Goal: Information Seeking & Learning: Learn about a topic

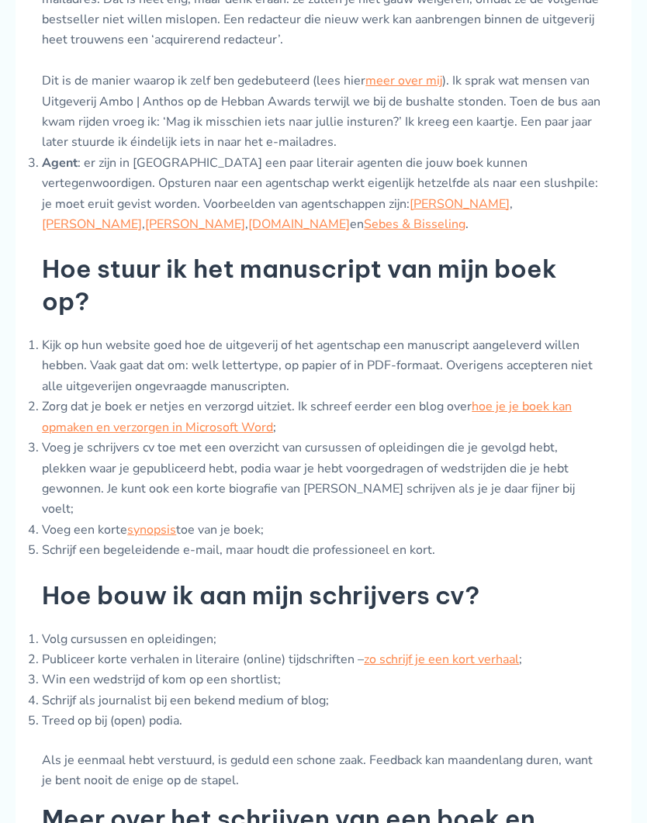
scroll to position [1295, 0]
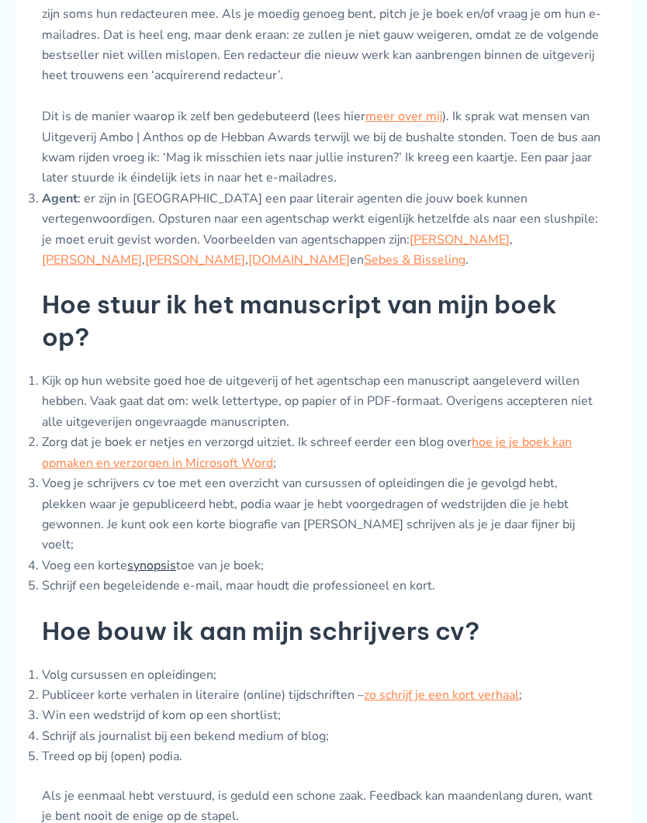
click at [151, 560] on link "synopsis" at bounding box center [151, 565] width 49 height 17
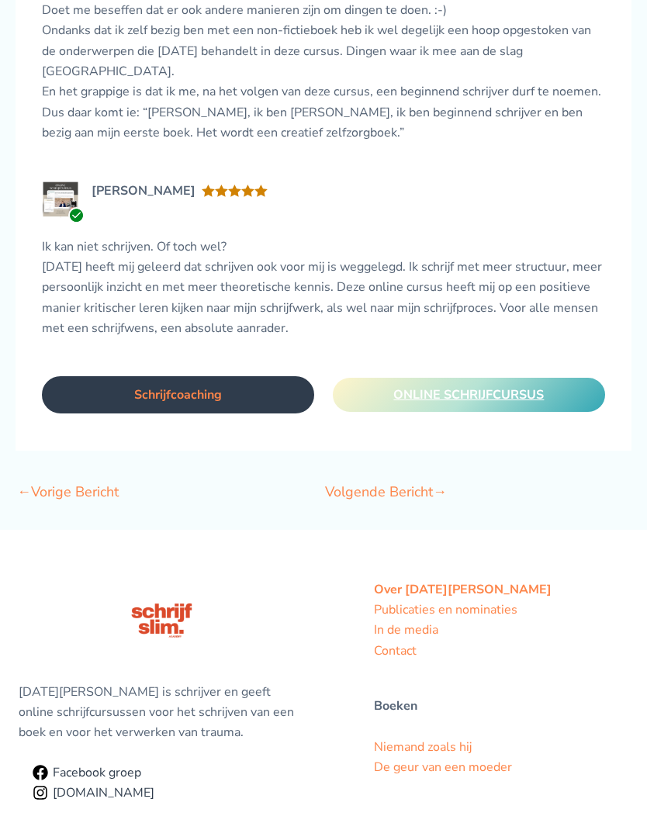
scroll to position [2949, 0]
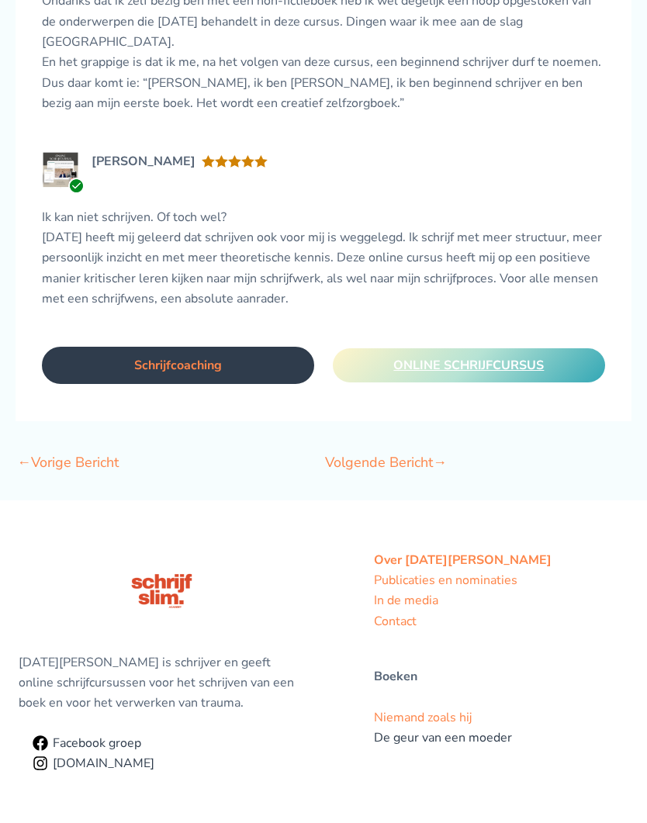
click at [477, 730] on link "De geur van een moeder" at bounding box center [443, 738] width 138 height 17
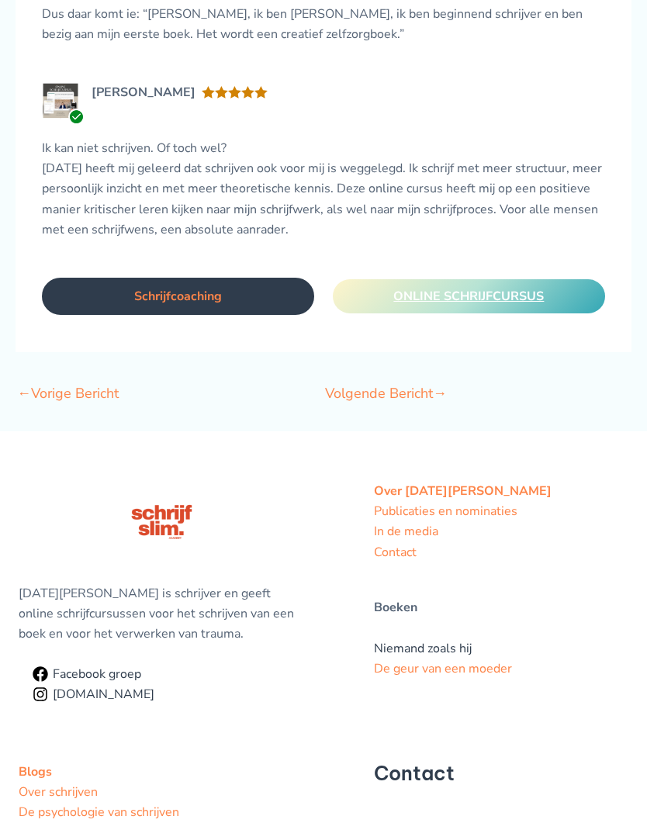
click at [449, 641] on link "Niemand zoals hij" at bounding box center [423, 649] width 98 height 17
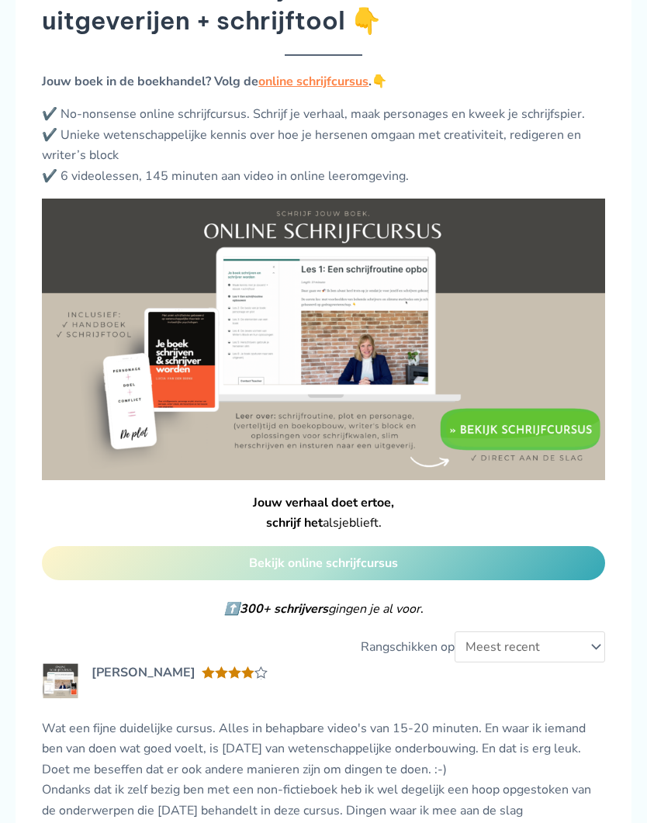
scroll to position [2188, 0]
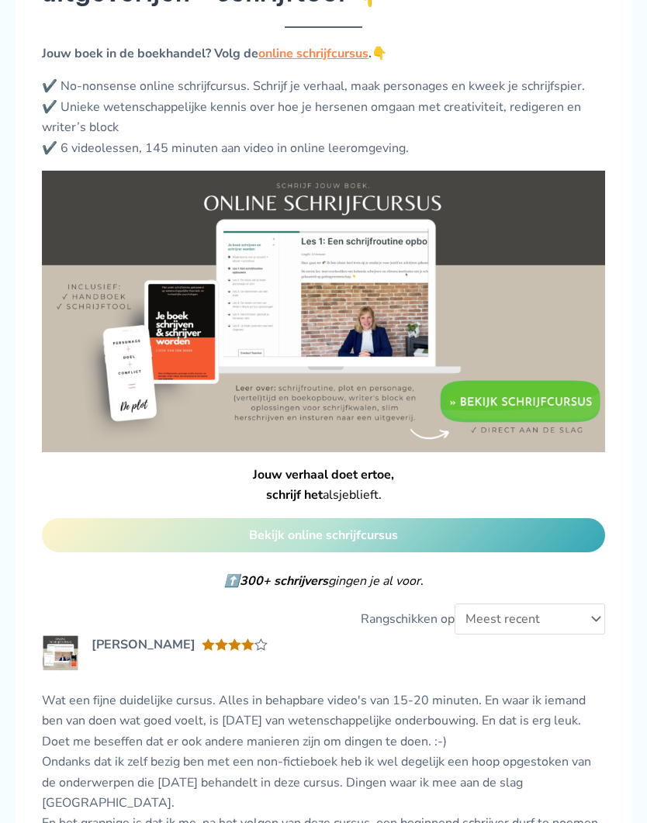
click at [532, 389] on img at bounding box center [323, 312] width 563 height 282
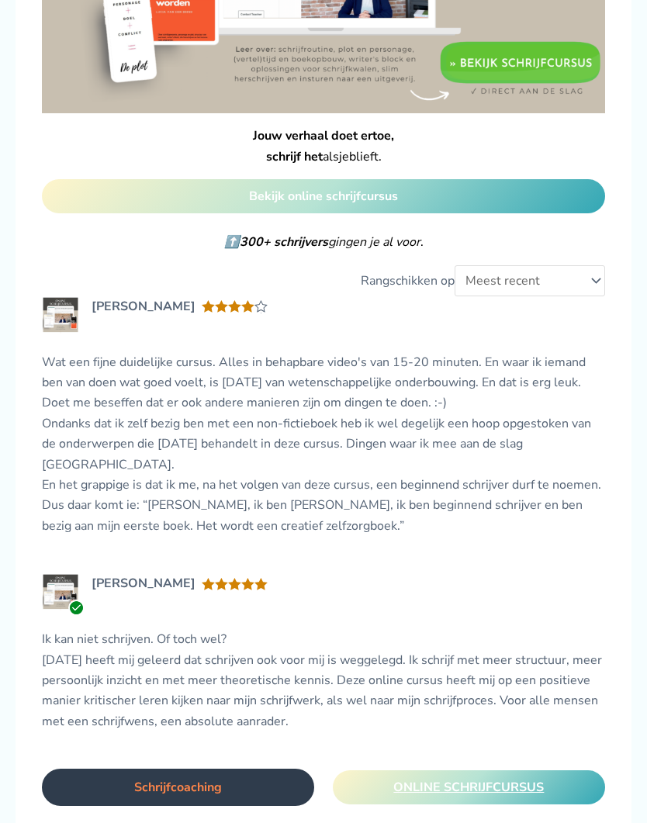
scroll to position [1786, 0]
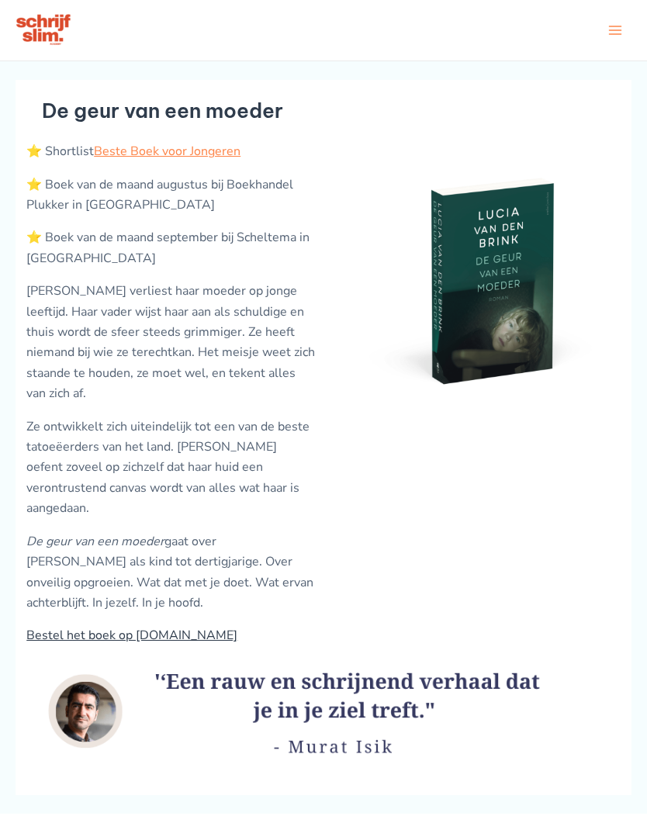
click at [112, 627] on link "Bestel het boek op bol.com" at bounding box center [131, 635] width 211 height 17
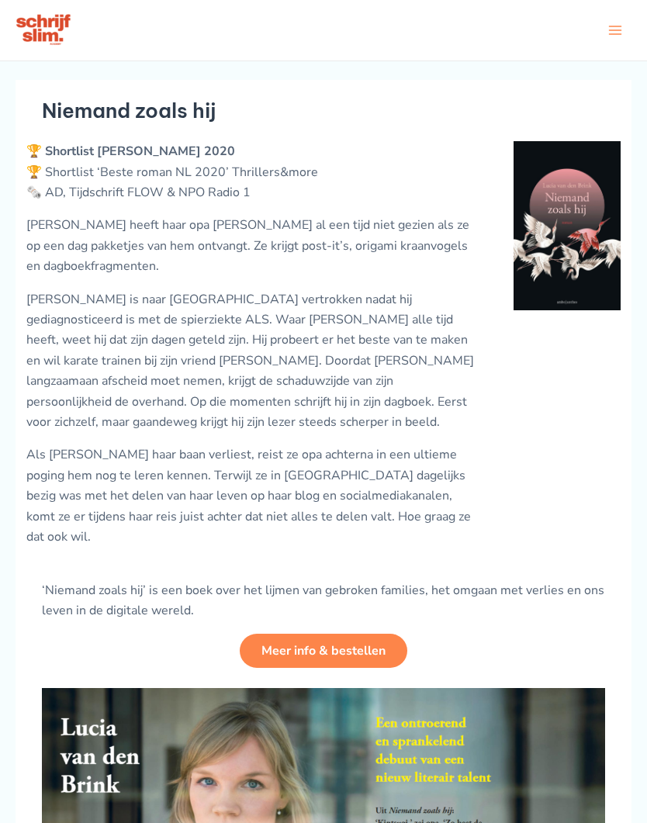
click at [618, 35] on icon "button" at bounding box center [614, 30] width 13 height 9
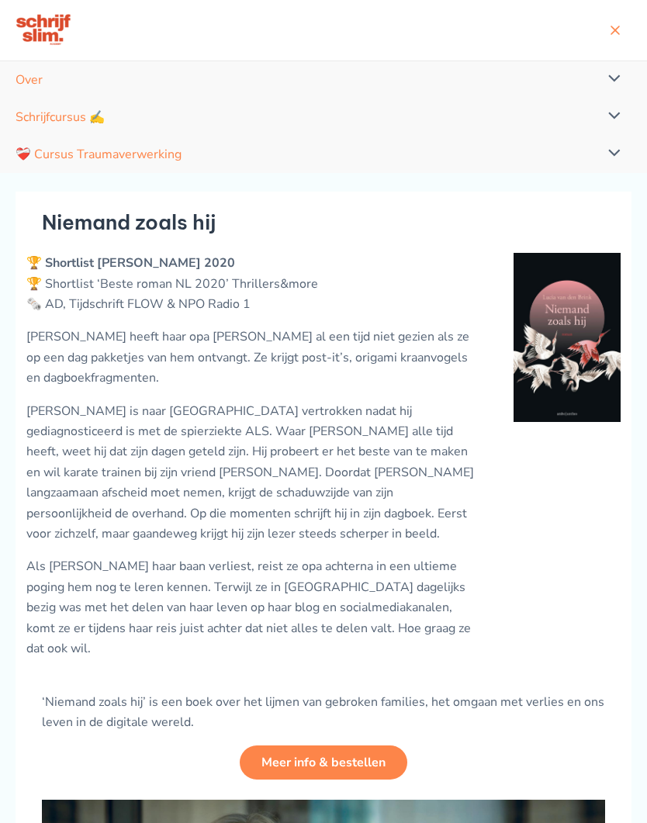
click at [589, 400] on img at bounding box center [566, 337] width 107 height 169
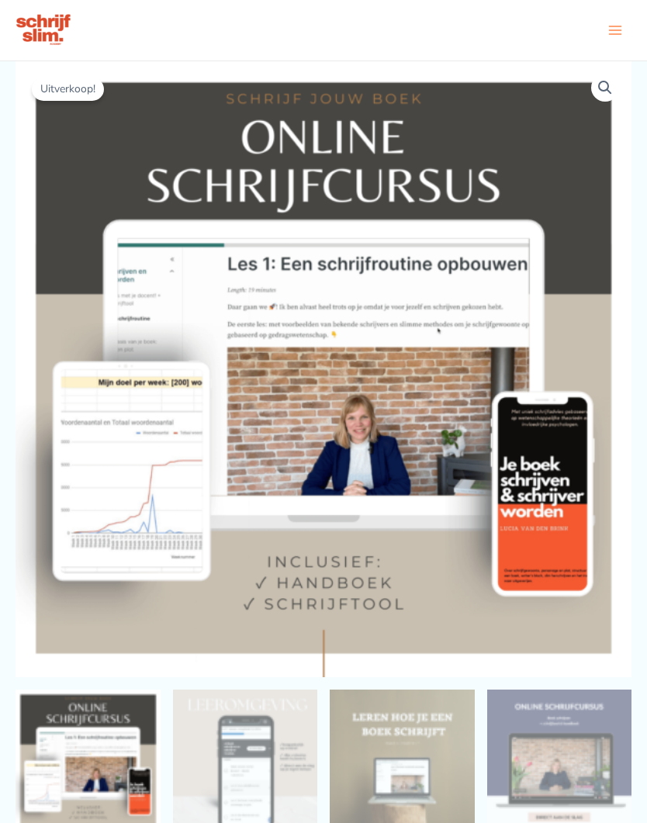
click at [616, 38] on icon "button" at bounding box center [615, 30] width 16 height 16
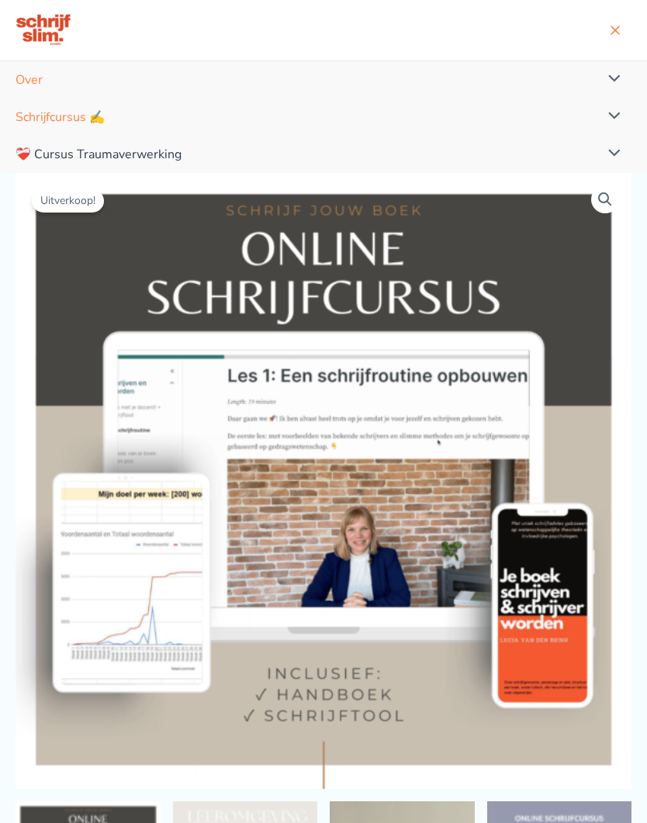
click at [117, 173] on link "❤️‍🩹 Cursus Traumaverwerking" at bounding box center [323, 154] width 647 height 37
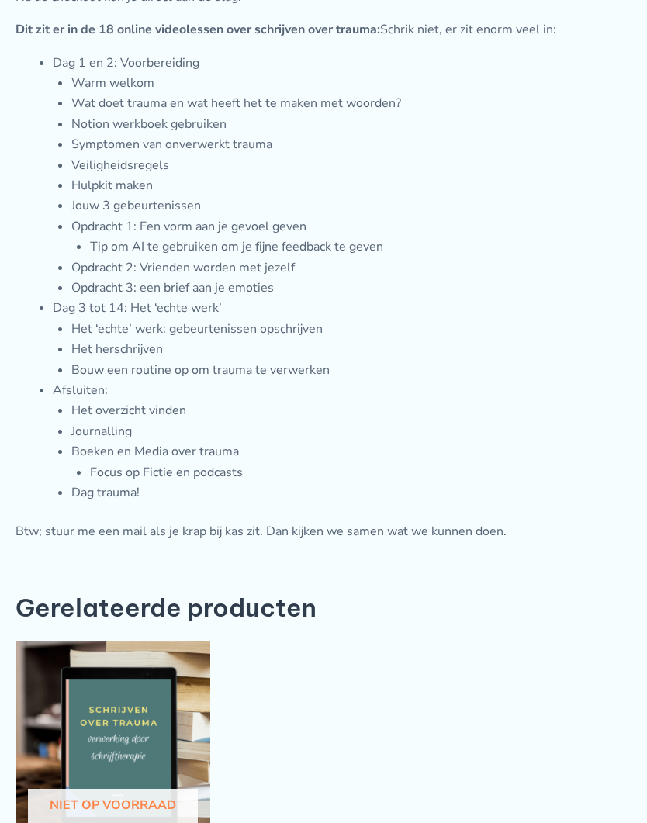
scroll to position [2255, 0]
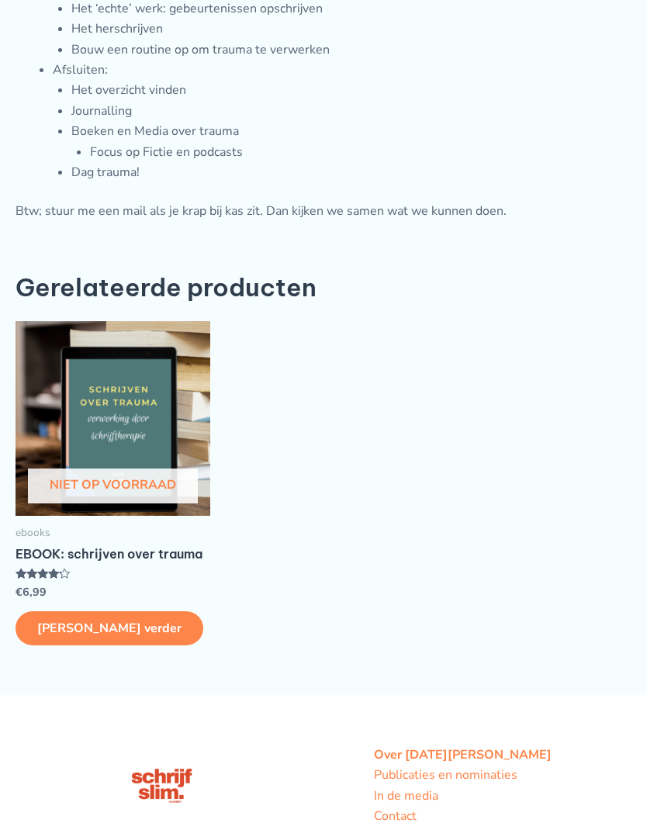
scroll to position [2585, 0]
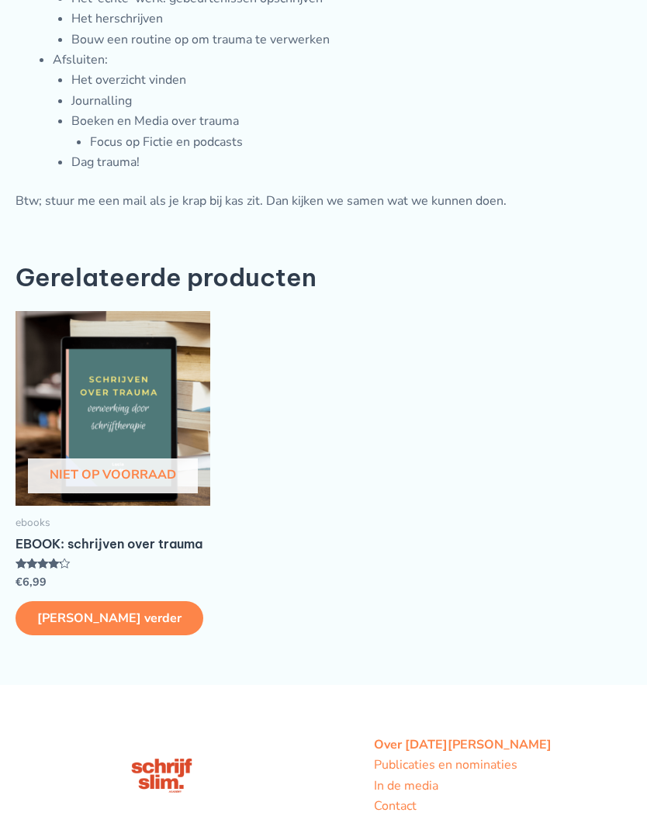
click at [82, 624] on link "Lees verder" at bounding box center [110, 618] width 188 height 34
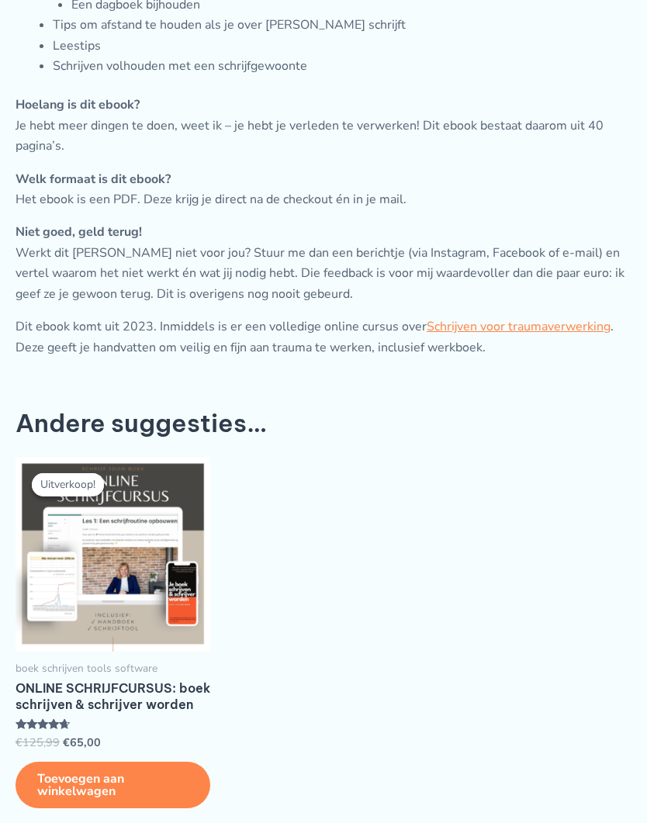
scroll to position [1689, 0]
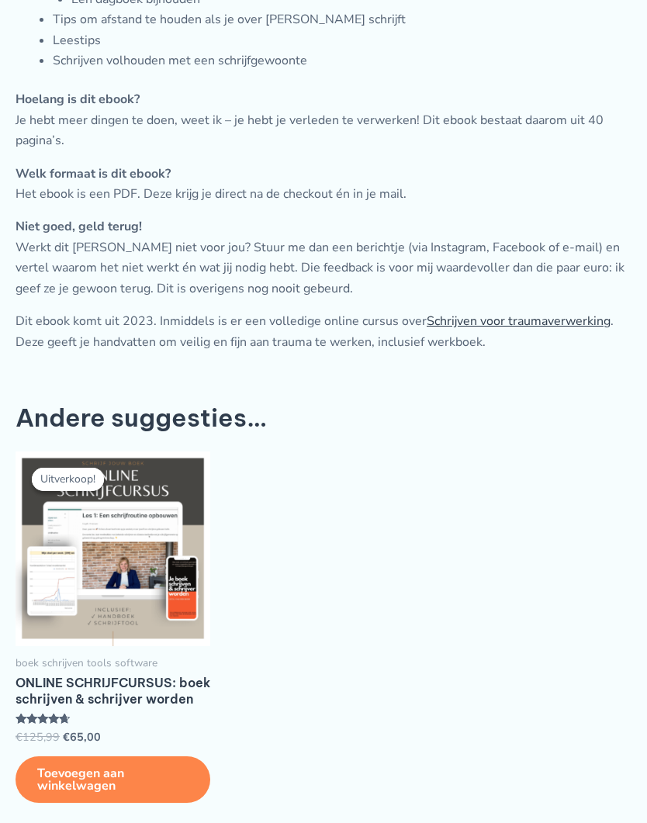
click at [569, 330] on link "Schrijven voor traumaverwerking" at bounding box center [519, 321] width 184 height 17
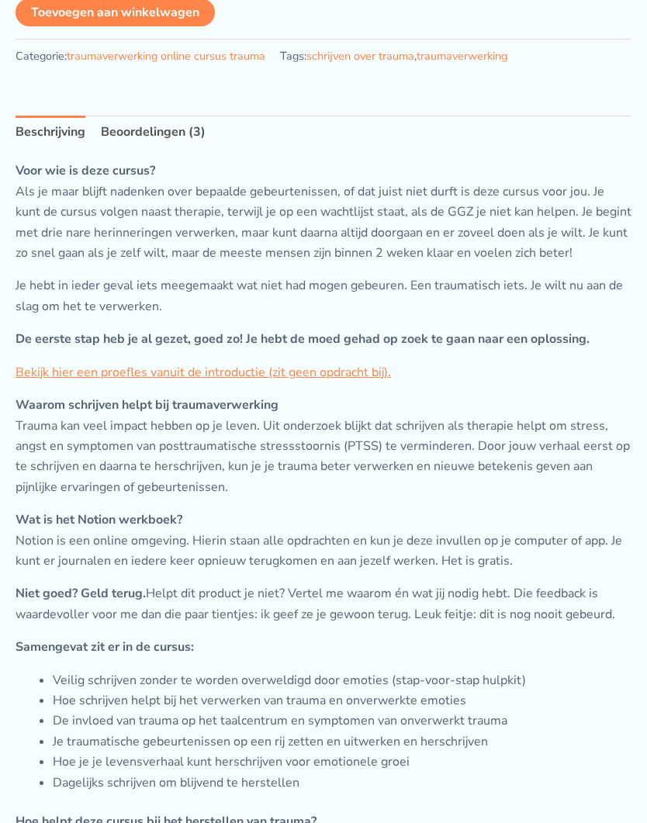
scroll to position [1086, 0]
